Goal: Navigation & Orientation: Understand site structure

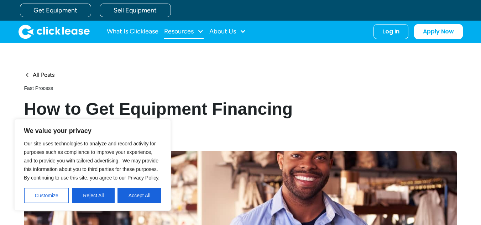
click at [200, 30] on div at bounding box center [200, 31] width 6 height 6
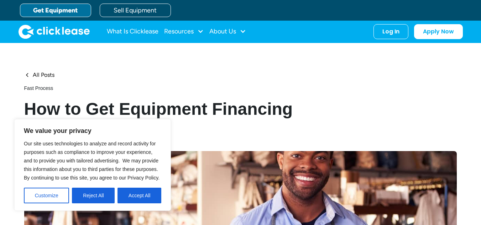
click at [72, 12] on link "Get Equipment" at bounding box center [55, 11] width 71 height 14
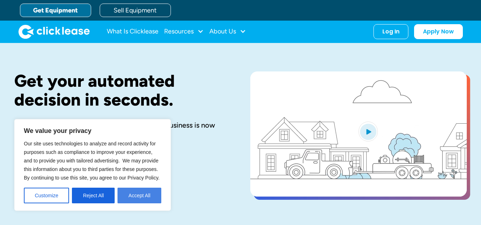
click at [134, 194] on button "Accept All" at bounding box center [140, 196] width 44 height 16
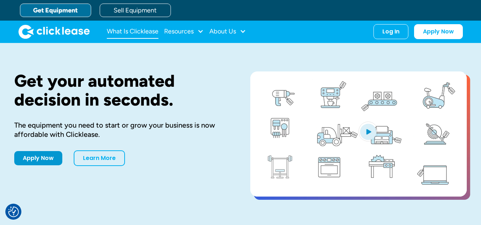
click at [137, 36] on link "What Is Clicklease" at bounding box center [133, 32] width 52 height 14
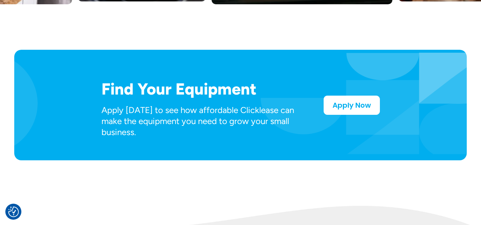
scroll to position [356, 0]
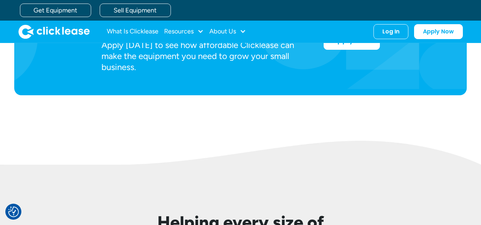
scroll to position [0, 0]
